Goal: Task Accomplishment & Management: Use online tool/utility

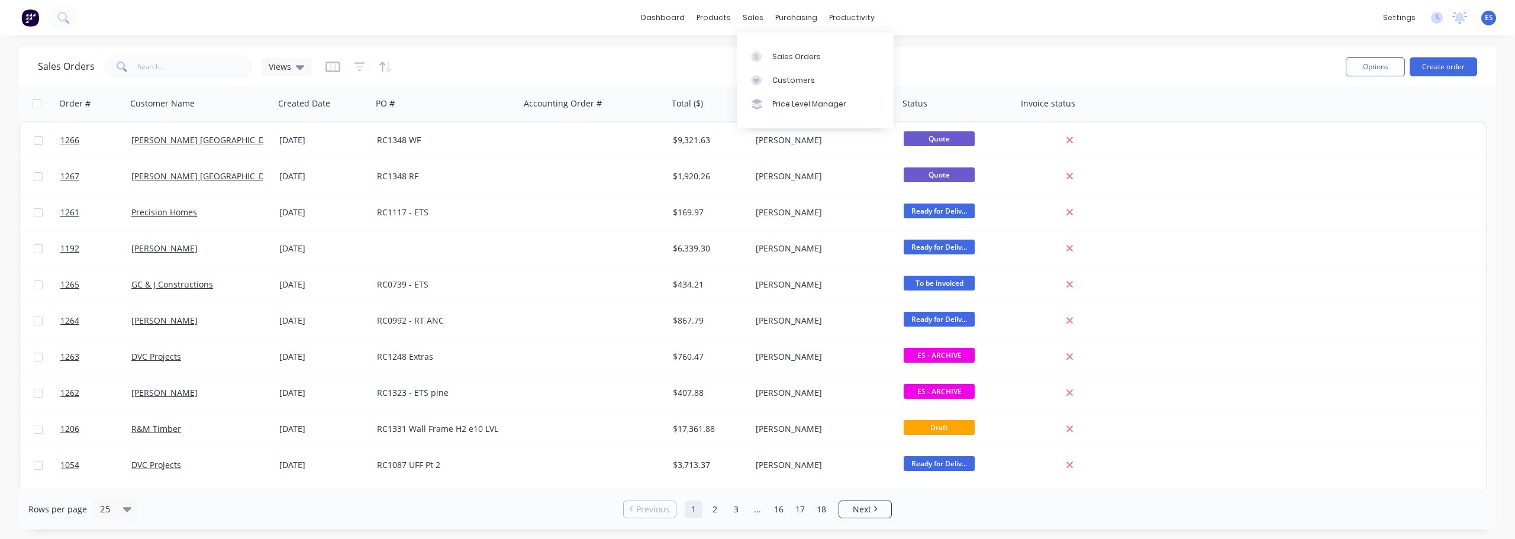
click at [775, 44] on div "Sales Orders Customers Price Level Manager" at bounding box center [815, 80] width 157 height 95
click at [775, 53] on div "Sales Orders" at bounding box center [796, 56] width 49 height 11
click at [205, 65] on input "text" at bounding box center [194, 67] width 115 height 24
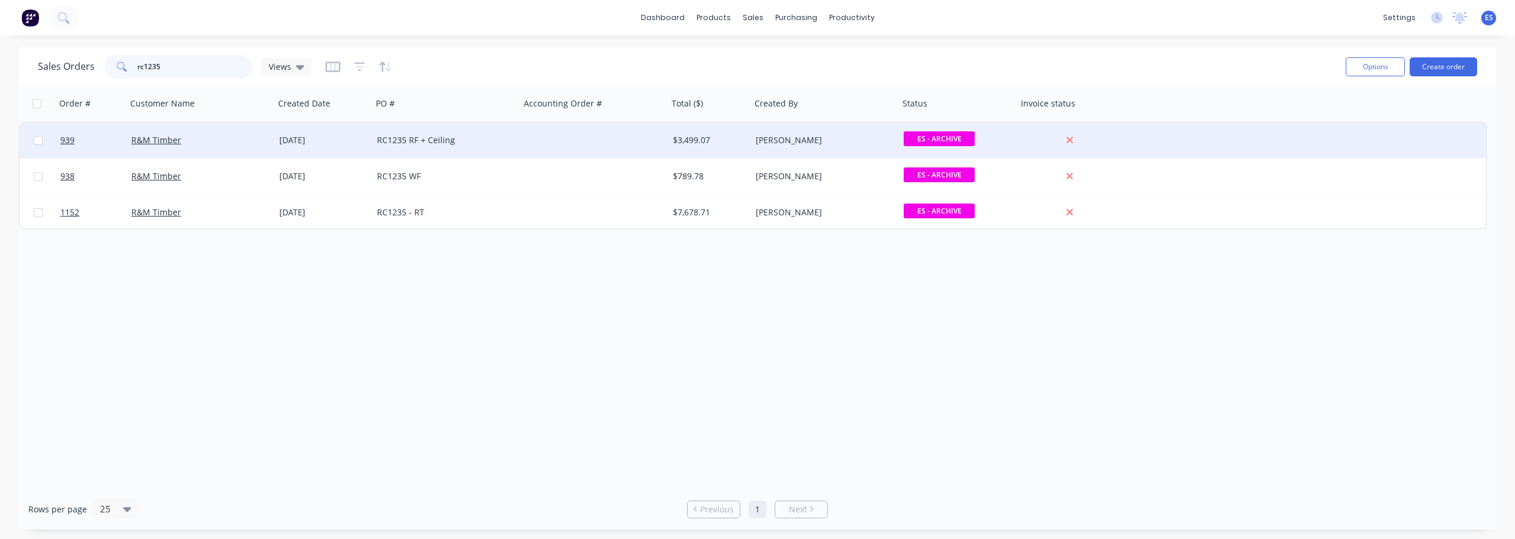
type input "rc1235"
click at [537, 141] on div at bounding box center [594, 141] width 148 height 36
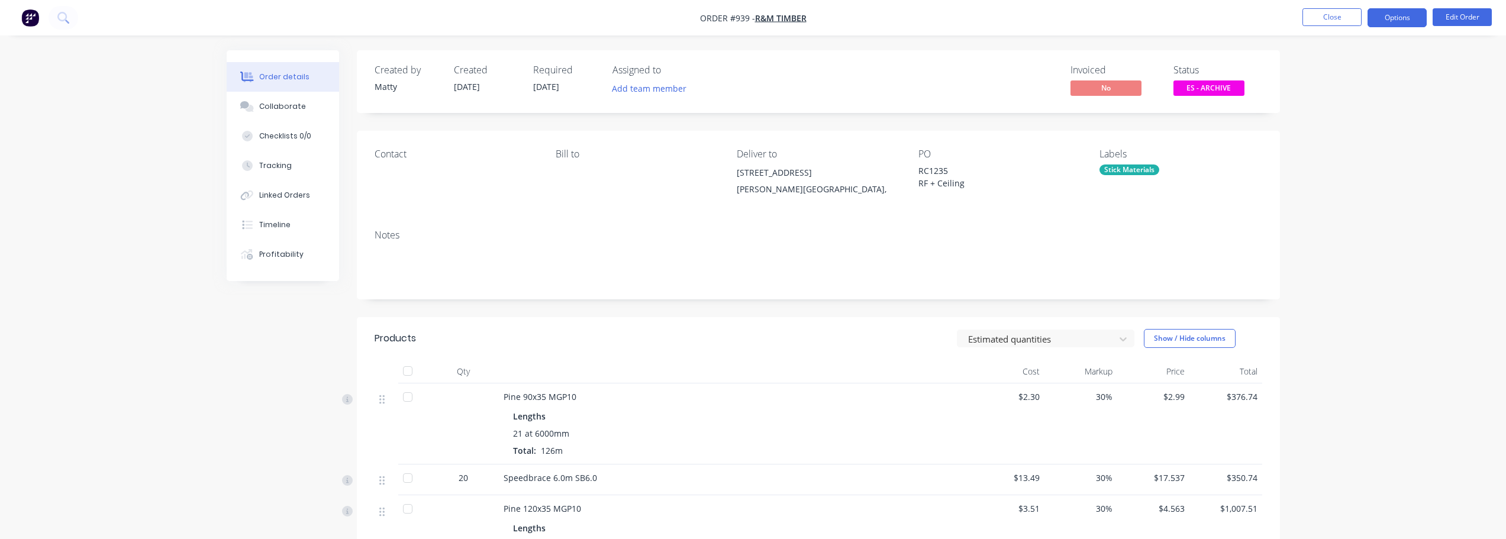
click at [1406, 15] on button "Options" at bounding box center [1397, 17] width 59 height 19
click at [1361, 143] on div "Work Order" at bounding box center [1362, 142] width 109 height 17
click at [1362, 125] on div "Without pricing" at bounding box center [1362, 119] width 109 height 17
click at [1342, 20] on button "Close" at bounding box center [1332, 17] width 59 height 18
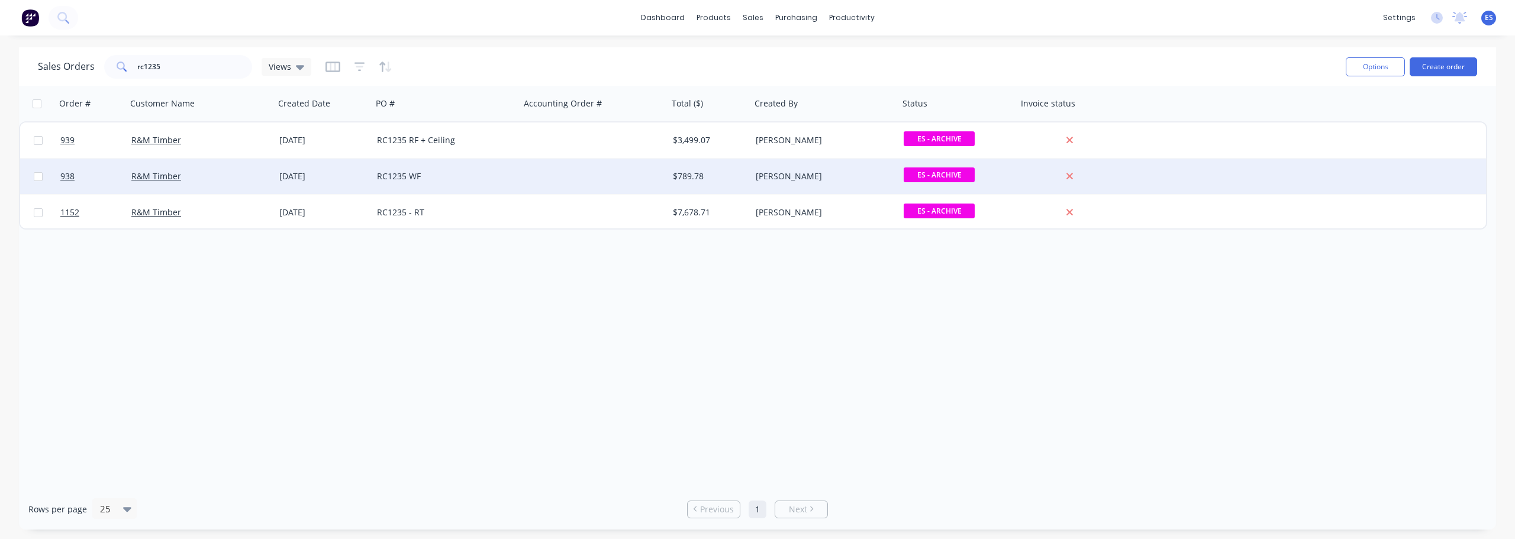
click at [810, 181] on div "[PERSON_NAME]" at bounding box center [821, 176] width 131 height 12
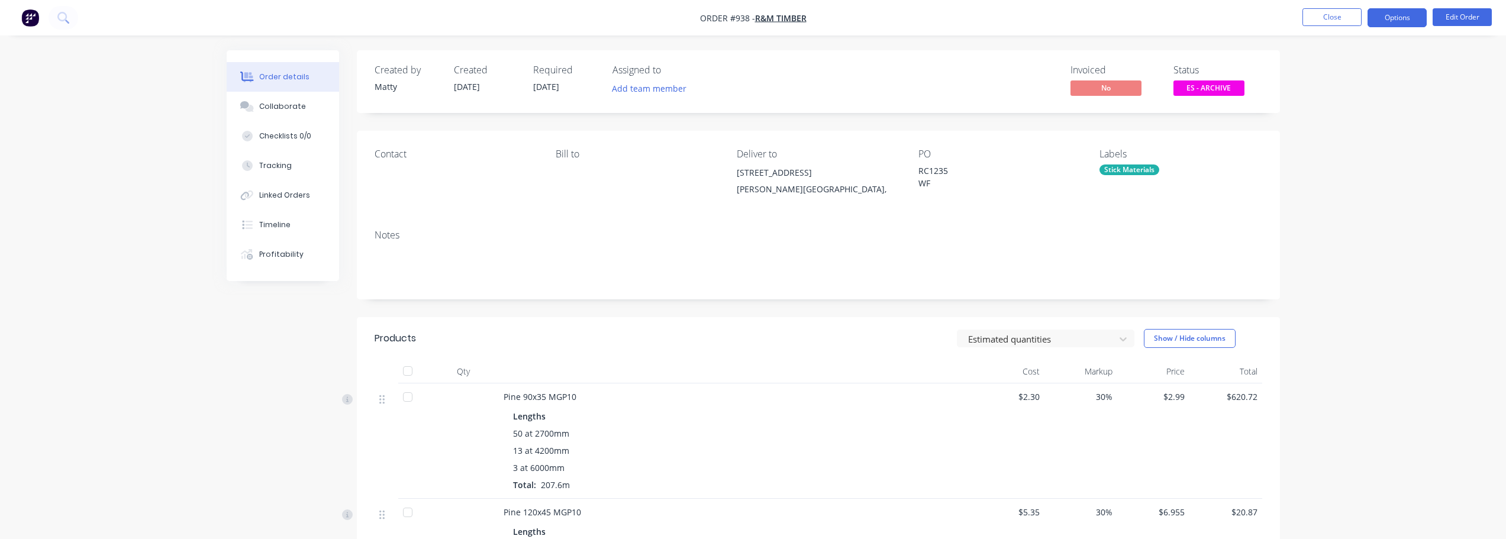
click at [1389, 17] on button "Options" at bounding box center [1397, 17] width 59 height 19
click at [1361, 147] on div "Work Order" at bounding box center [1362, 142] width 109 height 17
click at [1341, 120] on div "Without pricing" at bounding box center [1362, 119] width 109 height 17
